Goal: Task Accomplishment & Management: Manage account settings

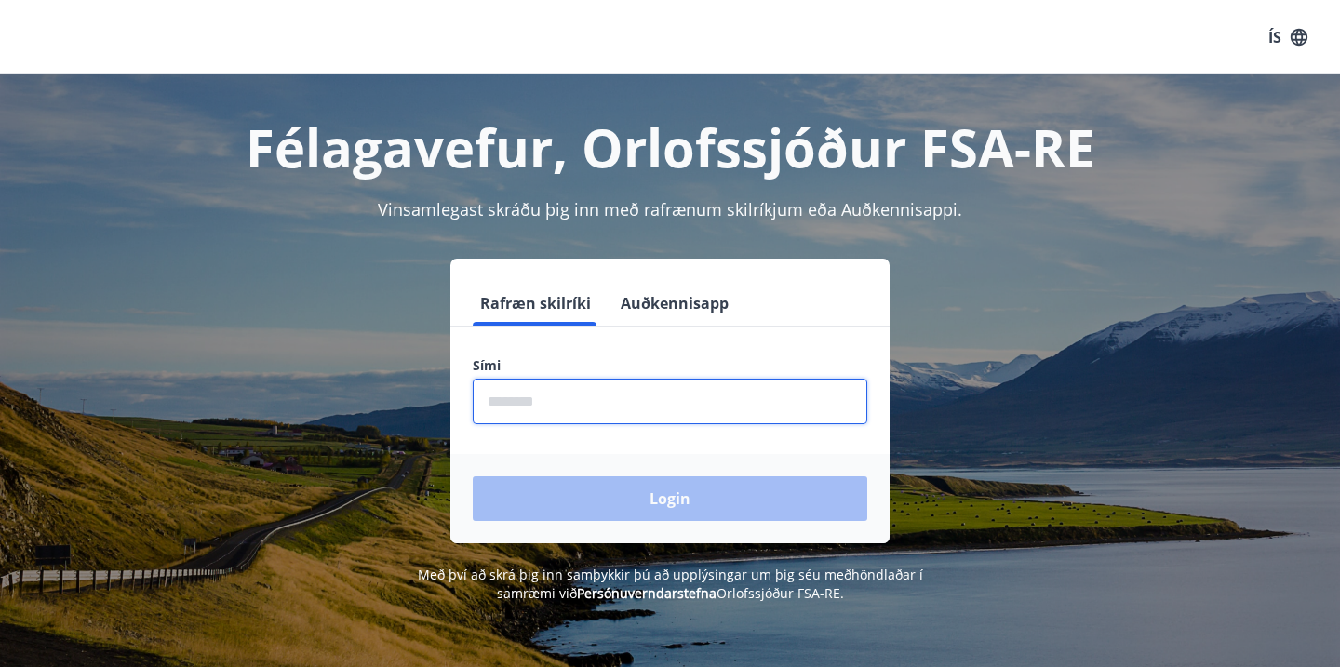
click at [646, 410] on input "phone" at bounding box center [670, 402] width 395 height 46
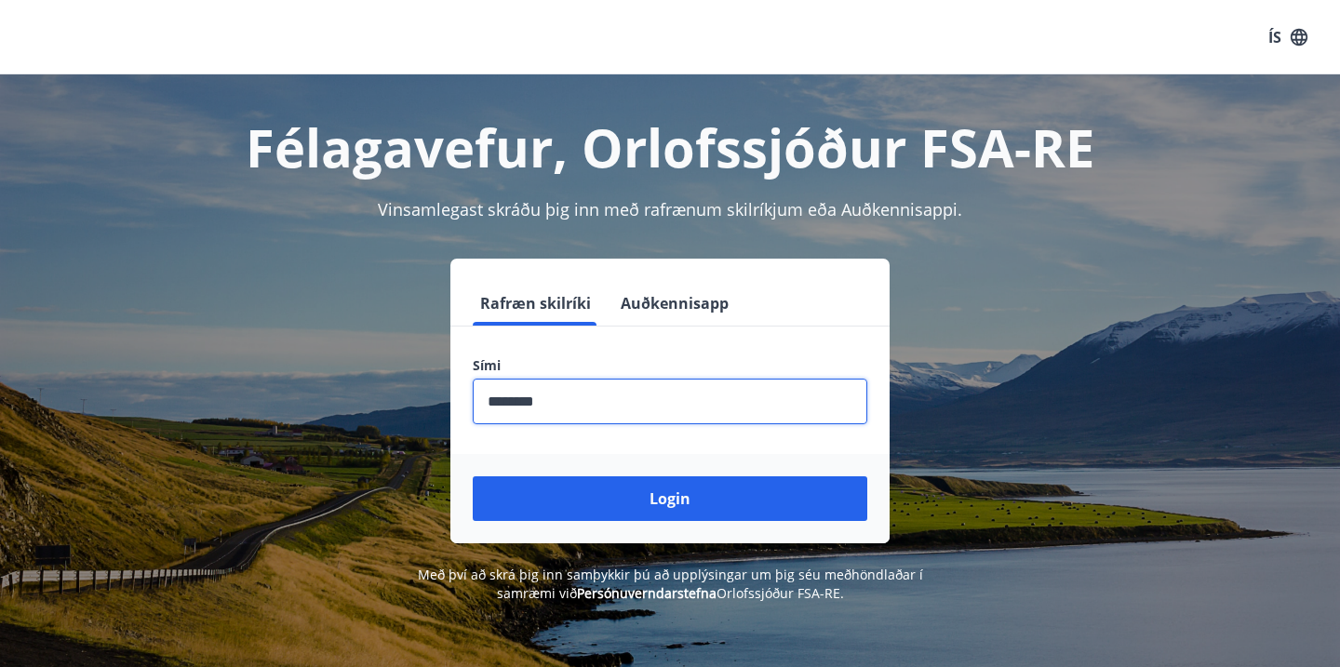
type input "********"
click at [727, 530] on div "Login" at bounding box center [669, 498] width 439 height 89
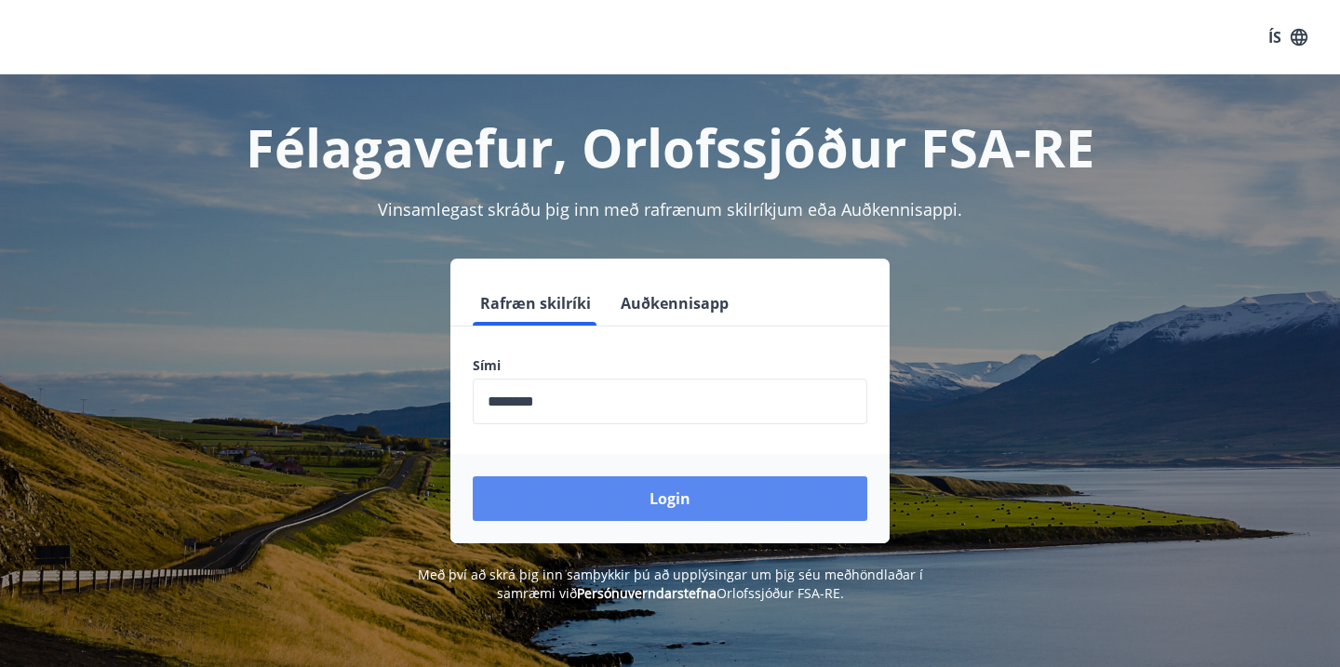
click at [707, 507] on button "Login" at bounding box center [670, 498] width 395 height 45
